Goal: Information Seeking & Learning: Check status

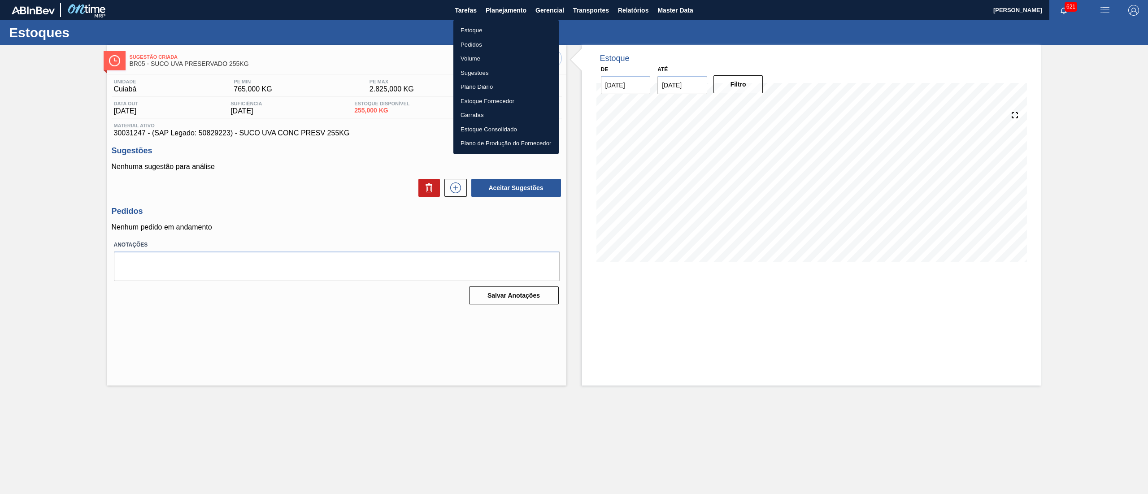
click at [493, 28] on li "Estoque" at bounding box center [505, 30] width 105 height 14
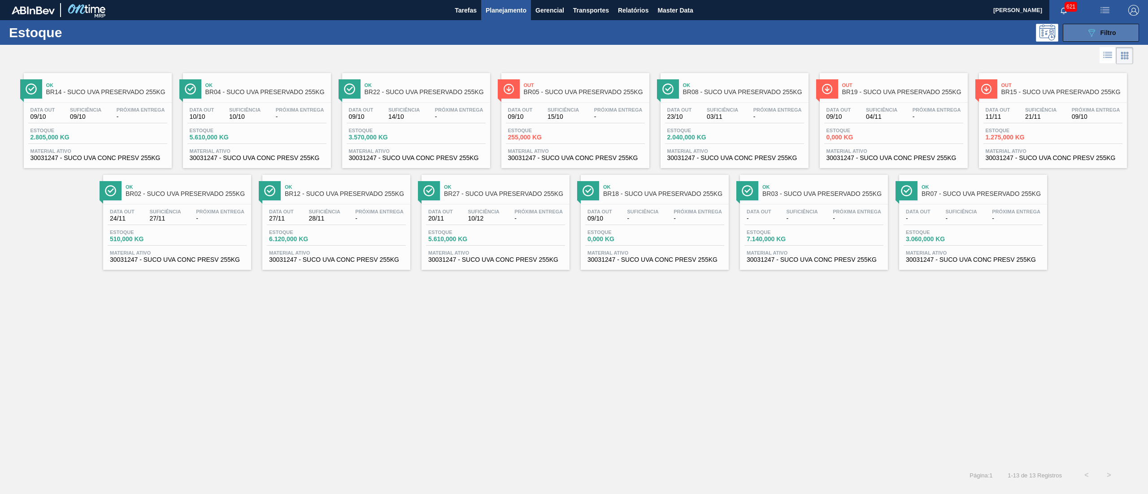
click at [1073, 37] on button "089F7B8B-B2A5-4AFE-B5C0-19BA573D28AC Filtro" at bounding box center [1101, 33] width 76 height 18
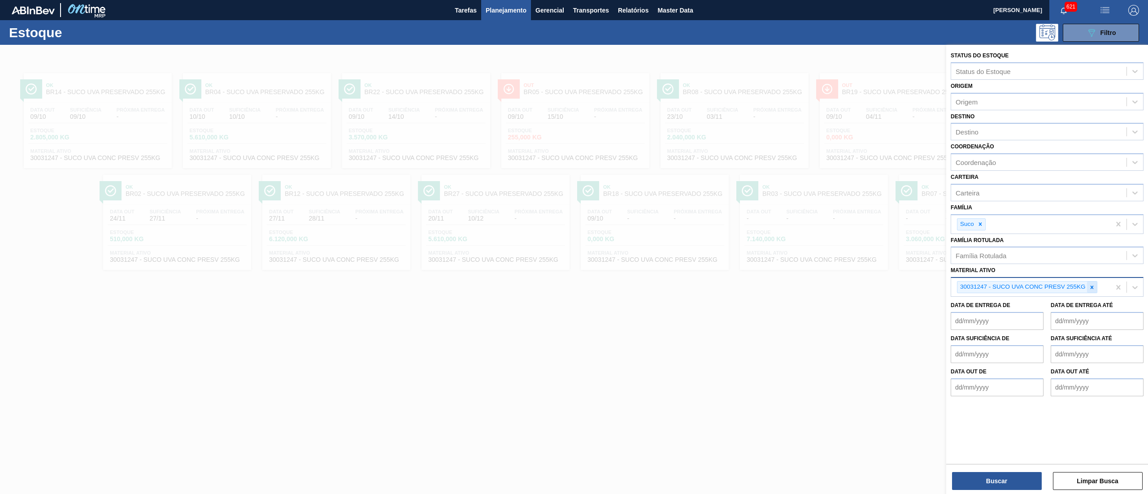
click at [1094, 284] on icon at bounding box center [1092, 287] width 6 height 6
click at [984, 225] on div at bounding box center [980, 224] width 10 height 11
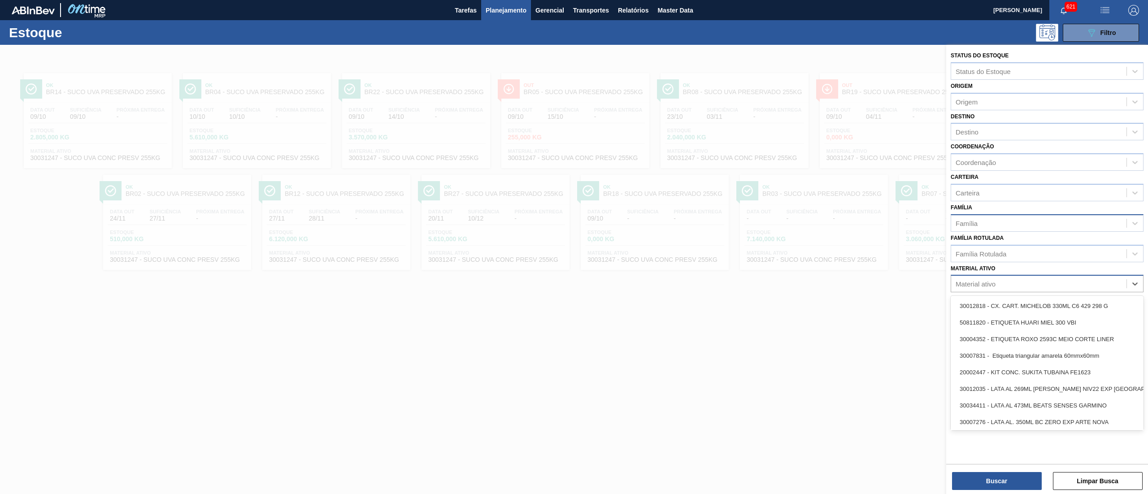
click at [994, 282] on div "Material ativo" at bounding box center [975, 284] width 40 height 8
type ativo "30031750"
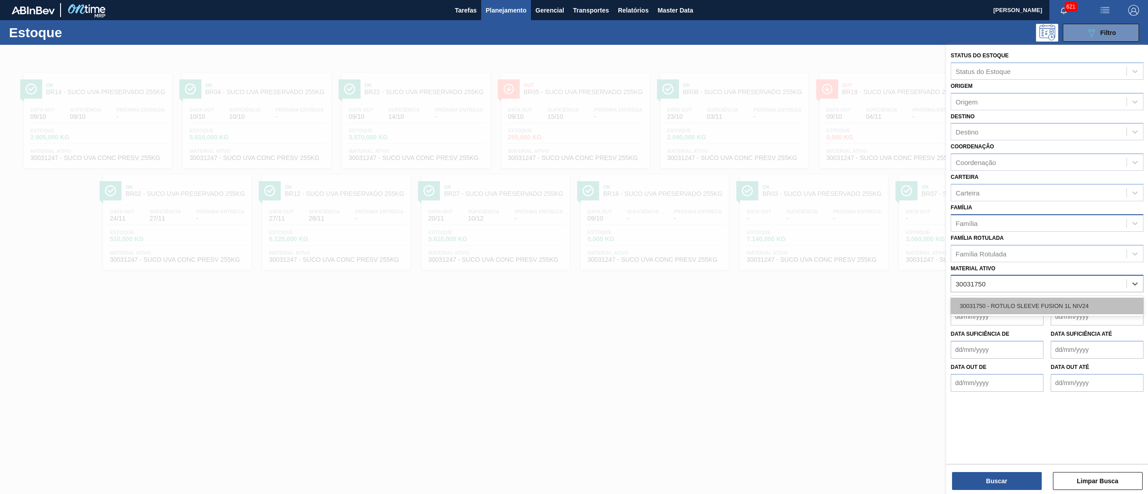
click at [994, 309] on div "30031750 - ROTULO SLEEVE FUSION 1L NIV24" at bounding box center [1047, 306] width 193 height 17
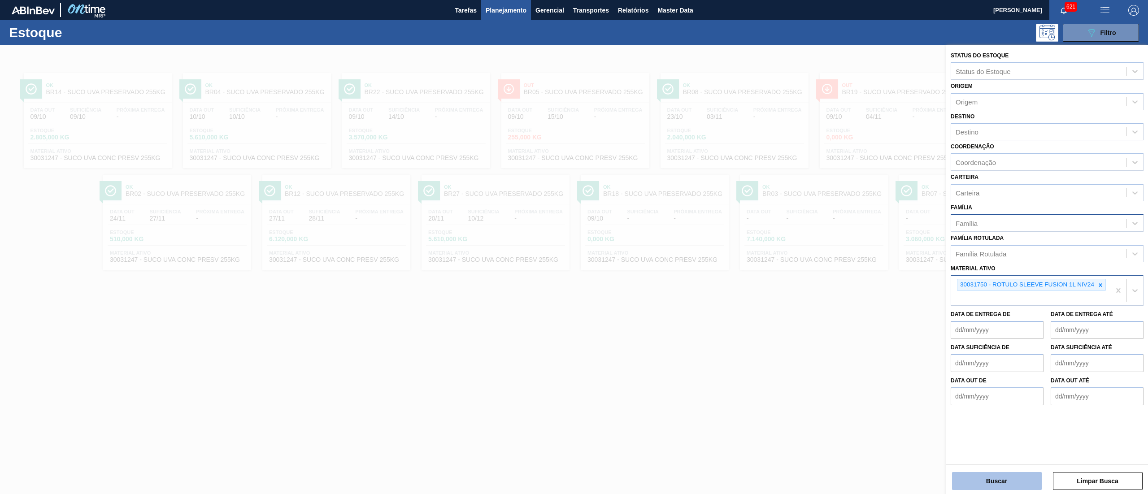
click at [985, 488] on button "Buscar" at bounding box center [997, 481] width 90 height 18
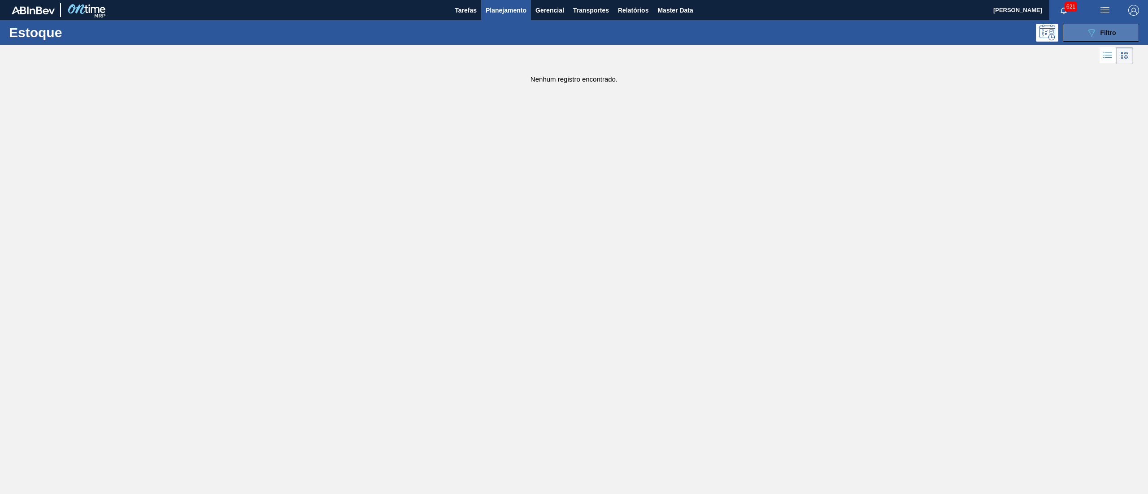
click at [1087, 34] on icon "089F7B8B-B2A5-4AFE-B5C0-19BA573D28AC" at bounding box center [1091, 32] width 11 height 11
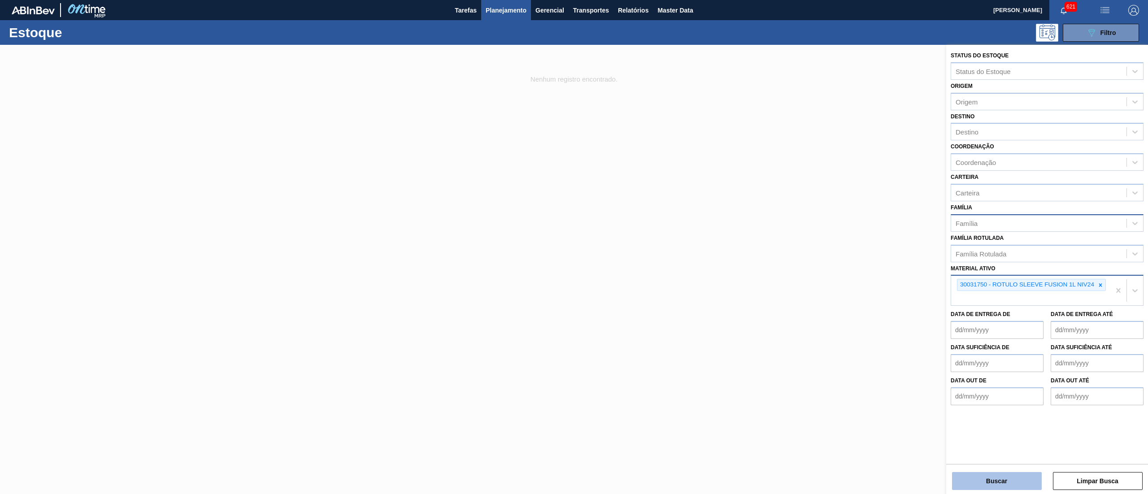
click at [981, 472] on button "Buscar" at bounding box center [997, 481] width 90 height 18
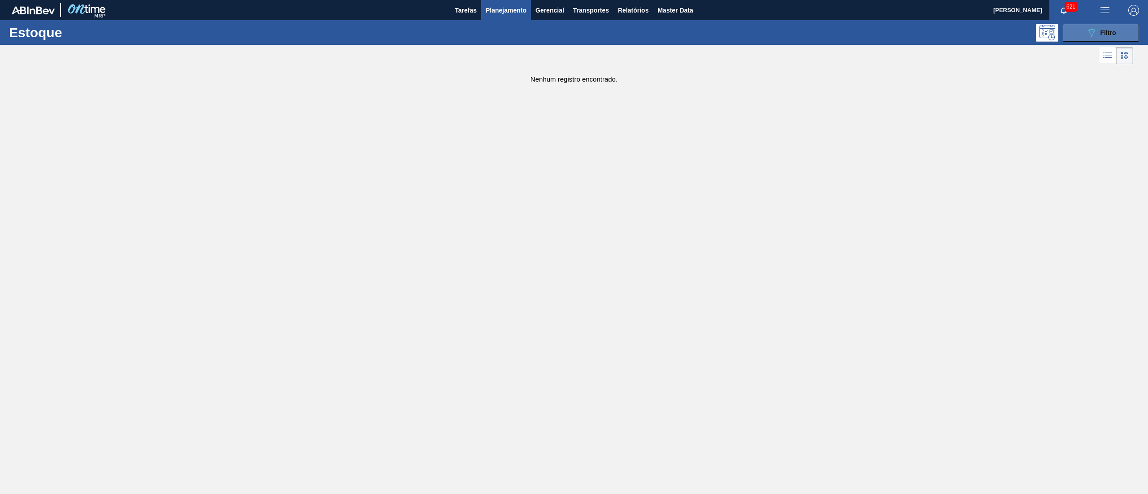
click at [1099, 29] on div "089F7B8B-B2A5-4AFE-B5C0-19BA573D28AC Filtro" at bounding box center [1101, 32] width 30 height 11
